Goal: Information Seeking & Learning: Learn about a topic

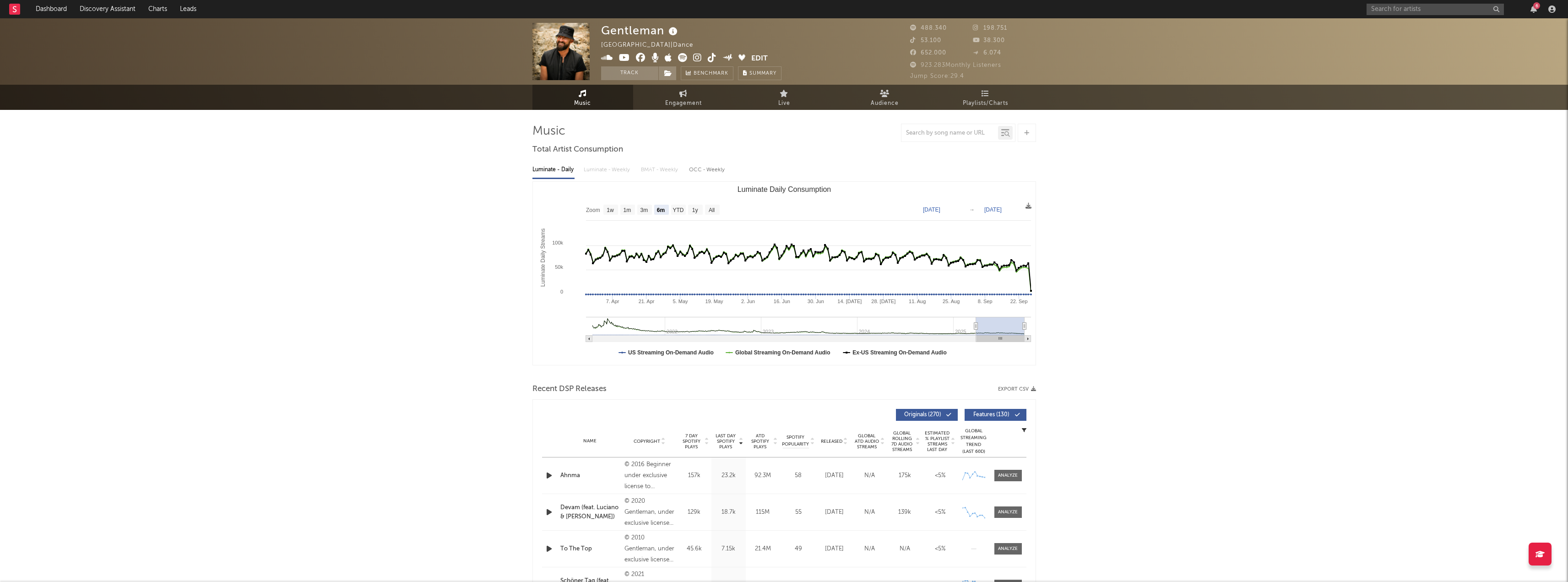
select select "6m"
click at [1452, 6] on input "text" at bounding box center [1435, 9] width 138 height 12
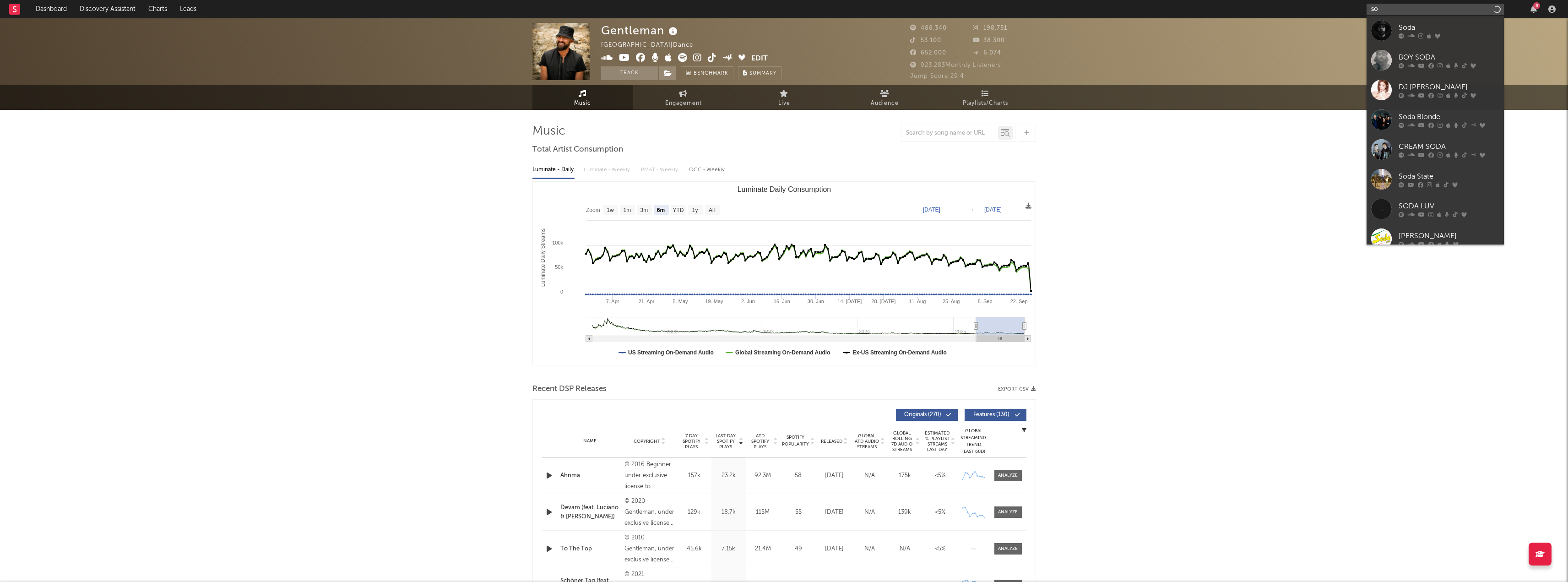
type input "s"
type input "hostage"
drag, startPoint x: 1451, startPoint y: 30, endPoint x: 1425, endPoint y: 46, distance: 30.5
click at [1451, 30] on div "HOSTAGE" at bounding box center [1449, 27] width 100 height 11
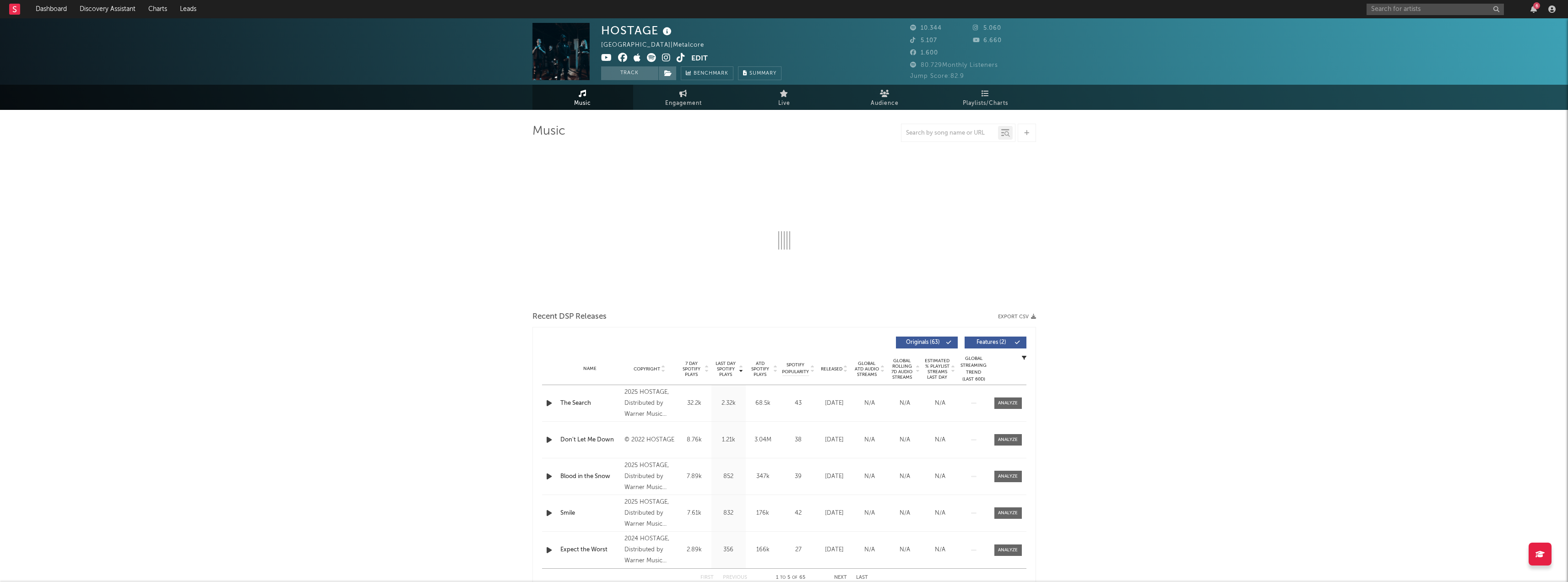
select select "6m"
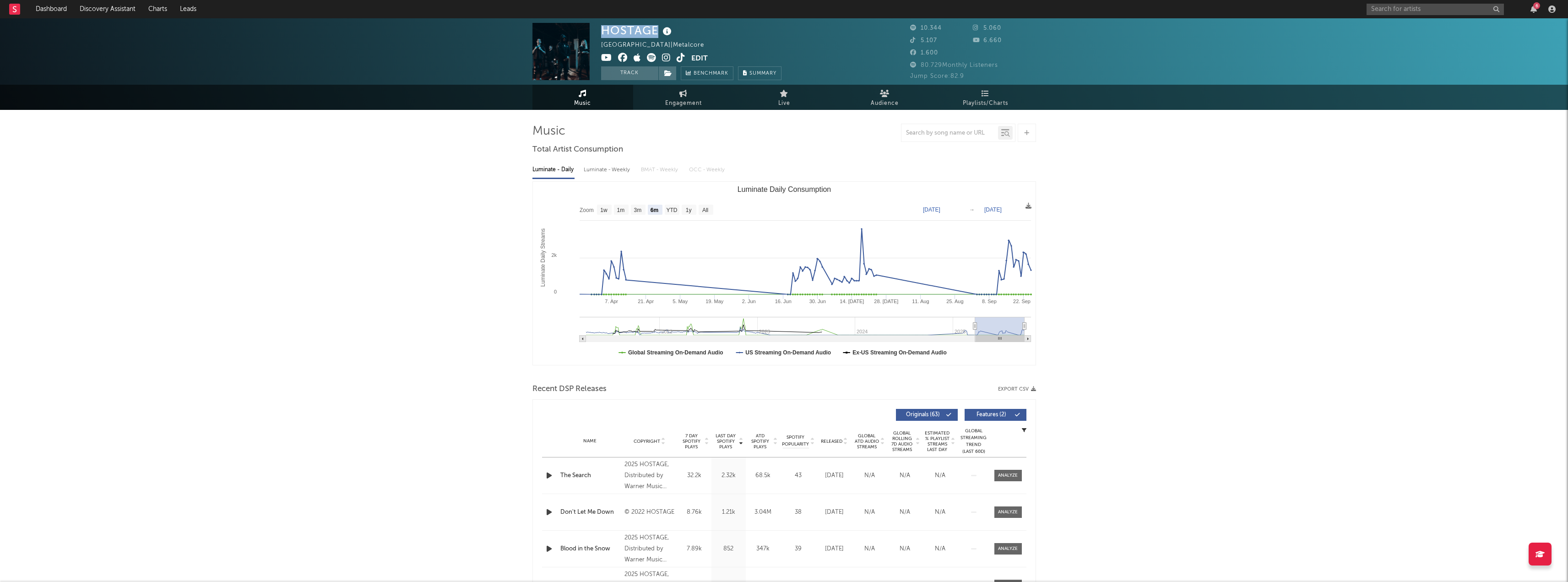
drag, startPoint x: 598, startPoint y: 30, endPoint x: 627, endPoint y: 36, distance: 29.6
click at [659, 29] on div "HOSTAGE [GEOGRAPHIC_DATA] | Metalcore Edit Track Benchmark Summary 10.344 5.060…" at bounding box center [784, 51] width 1568 height 66
copy div "HOSTAGE"
click at [1407, 8] on input "text" at bounding box center [1435, 9] width 138 height 12
type input "die toten hose"
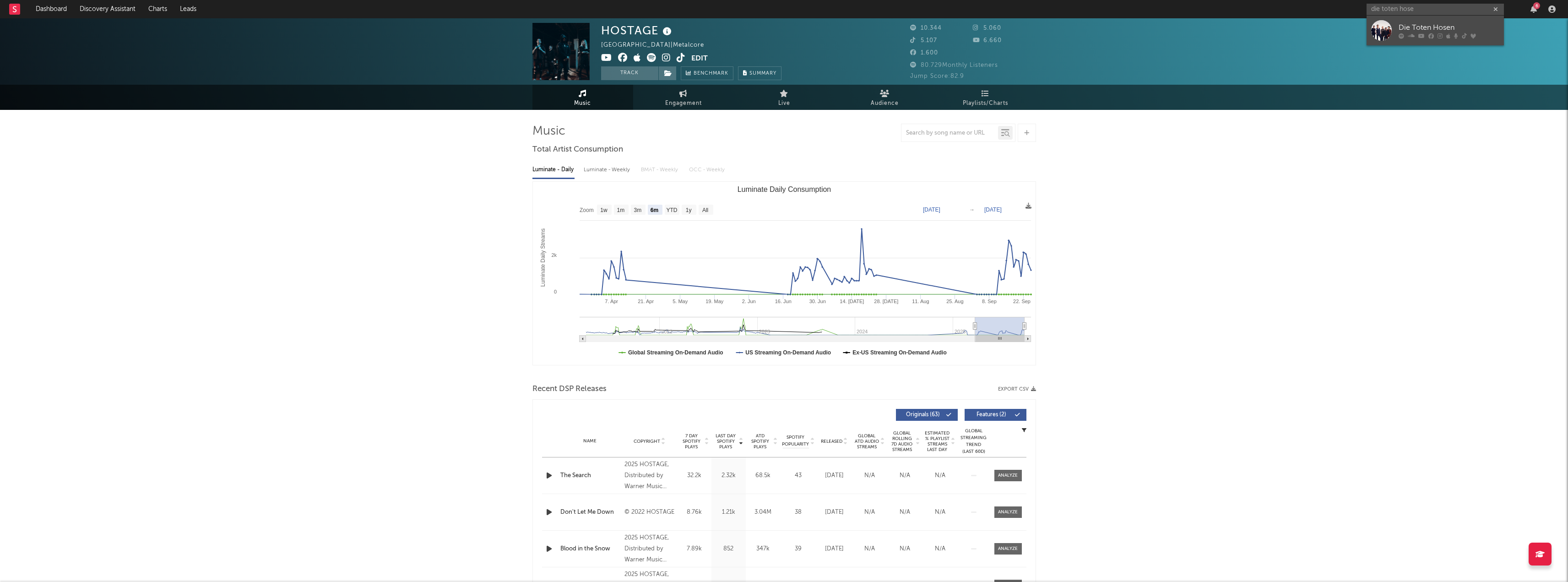
click at [1439, 24] on div "Die Toten Hosen" at bounding box center [1449, 27] width 100 height 11
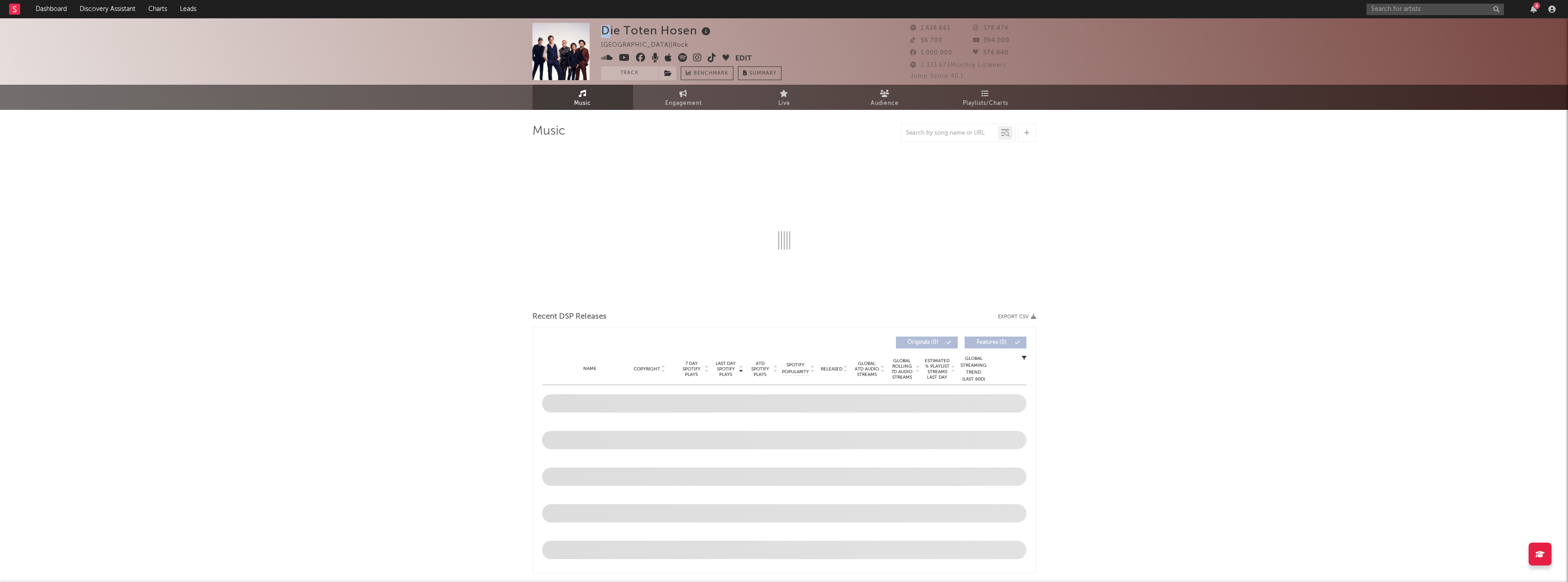
select select "6m"
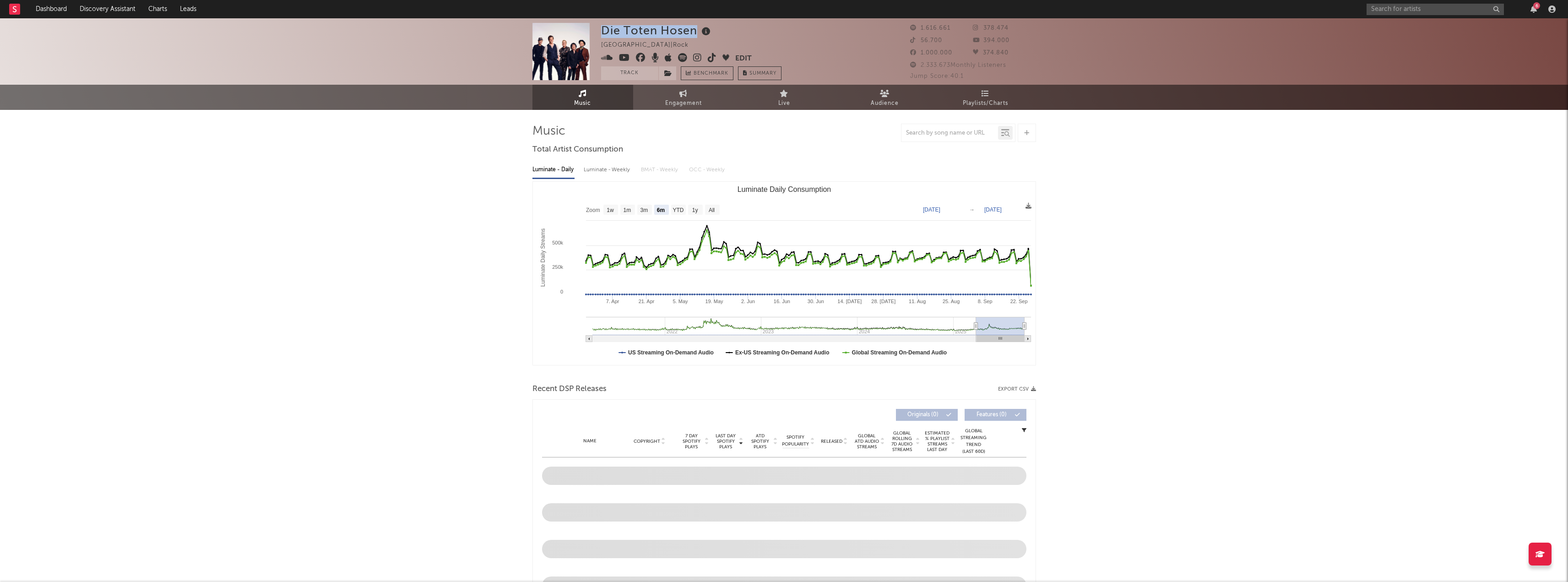
drag, startPoint x: 599, startPoint y: 31, endPoint x: 701, endPoint y: 33, distance: 102.0
click at [701, 33] on div "Die Toten Hosen [GEOGRAPHIC_DATA] | Rock Edit Track Benchmark Summary 1.616.661…" at bounding box center [784, 51] width 1568 height 66
copy div "Die Toten Hosen"
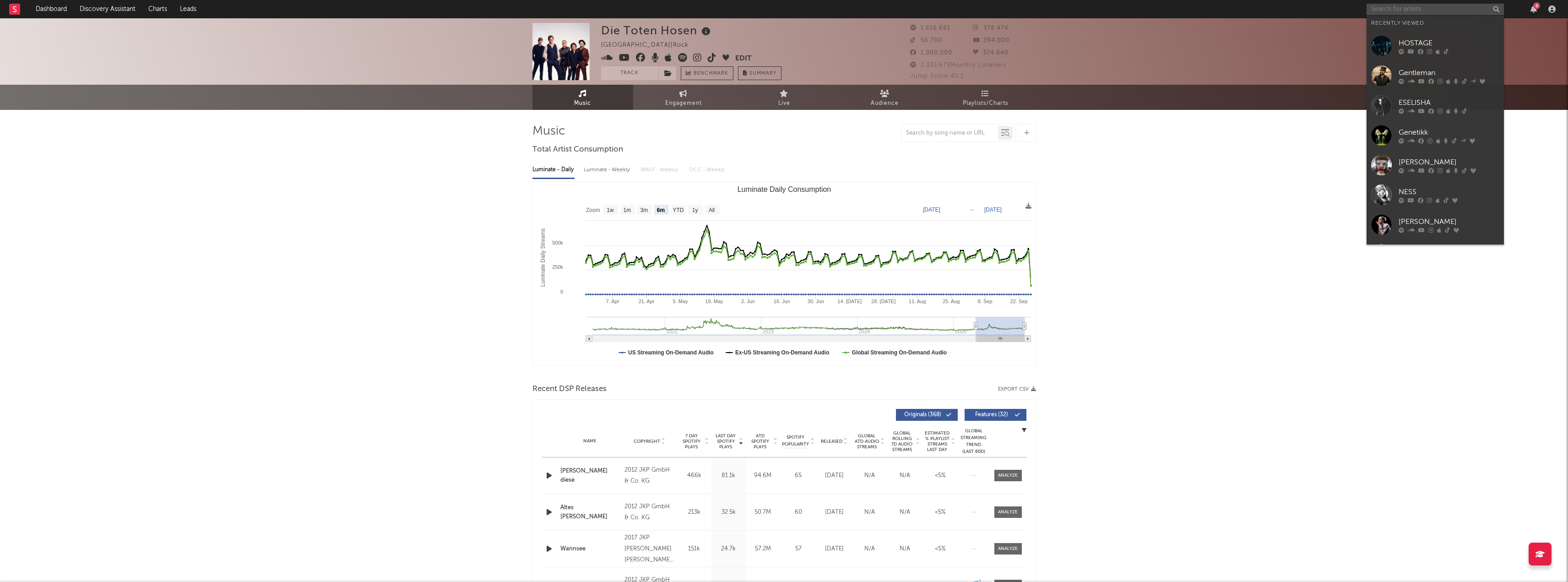
click at [1402, 12] on input "text" at bounding box center [1435, 9] width 138 height 12
paste input "[PERSON_NAME]"
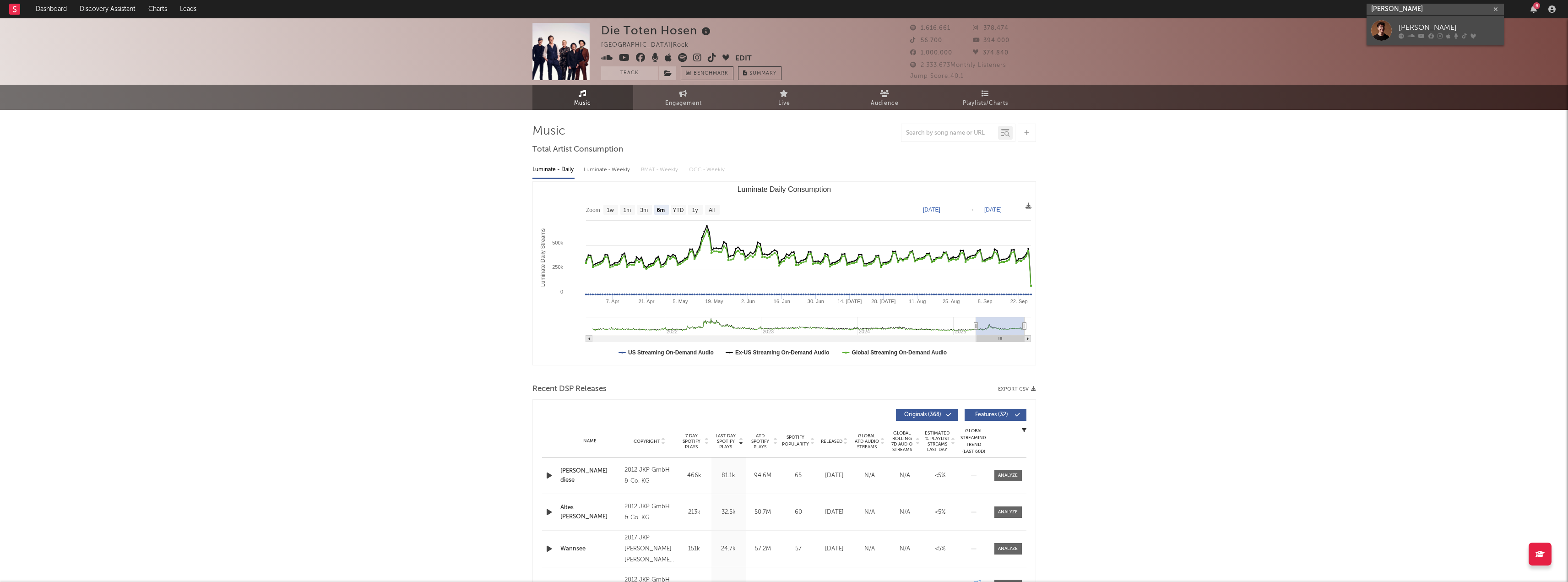
type input "[PERSON_NAME]"
click at [1416, 32] on div "[PERSON_NAME]" at bounding box center [1449, 27] width 100 height 11
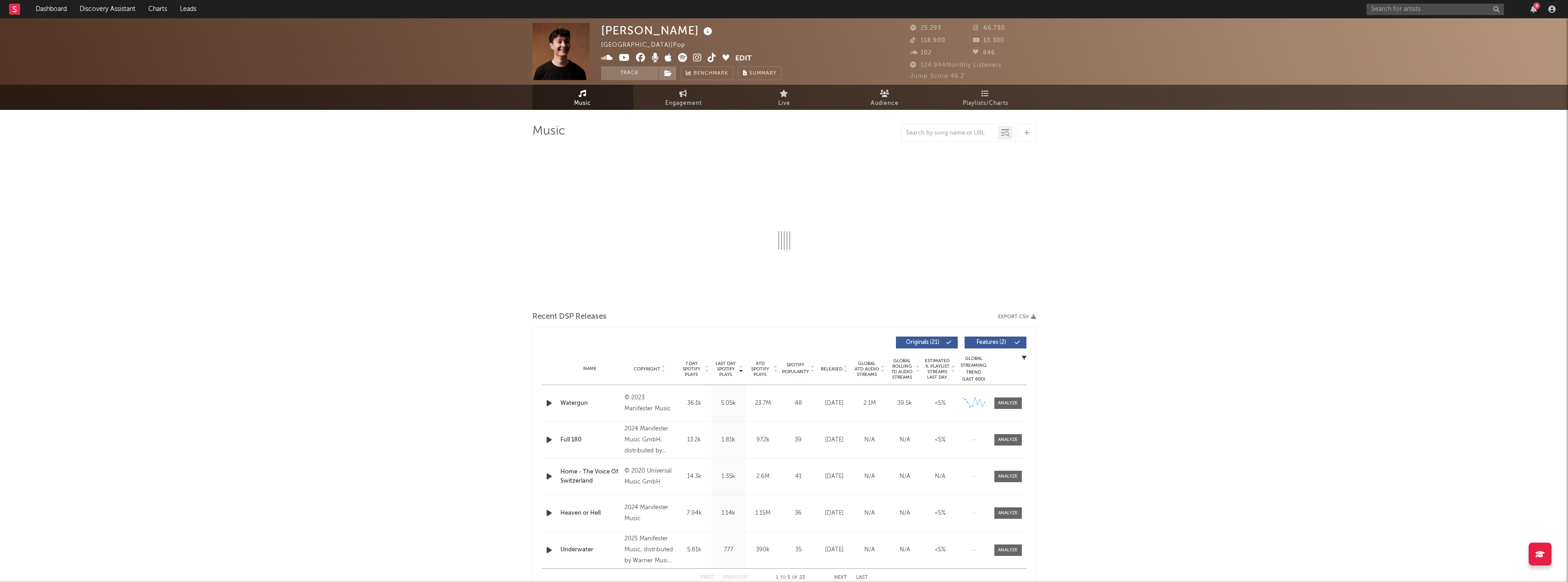
select select "6m"
